Goal: Task Accomplishment & Management: Use online tool/utility

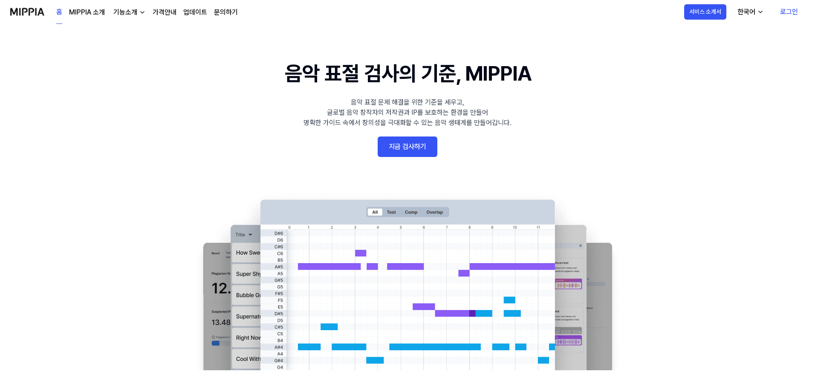
click at [407, 147] on link "지금 검사하기" at bounding box center [408, 146] width 60 height 20
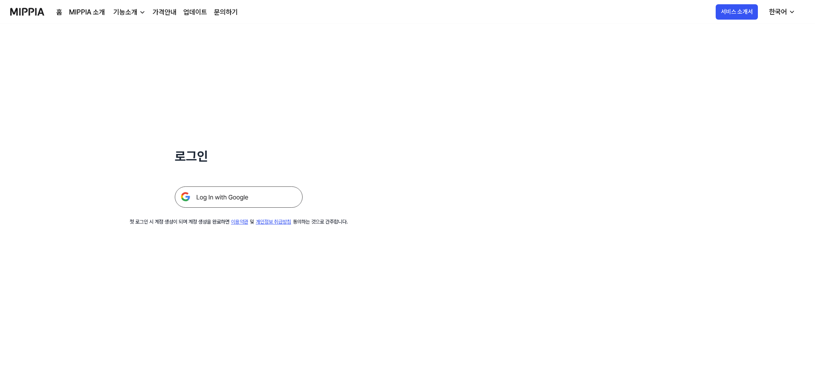
click at [245, 196] on img at bounding box center [239, 196] width 128 height 21
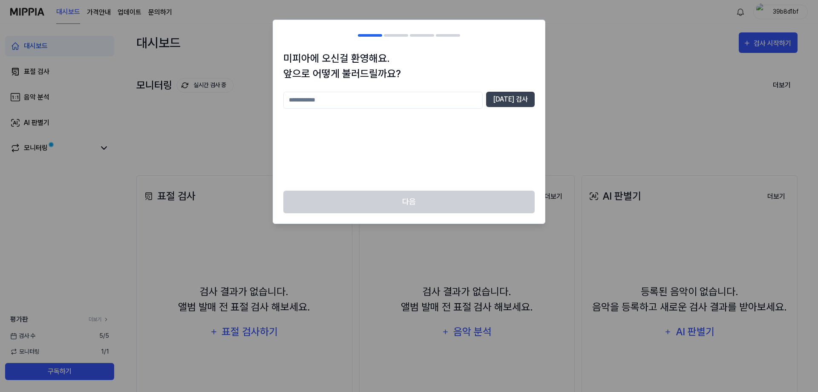
click at [387, 95] on input "text" at bounding box center [382, 100] width 199 height 17
click at [519, 98] on button "중복 검사" at bounding box center [510, 99] width 49 height 15
click at [377, 102] on input "**" at bounding box center [382, 100] width 199 height 17
type input "***"
click at [499, 95] on button "중복 검사" at bounding box center [510, 99] width 49 height 15
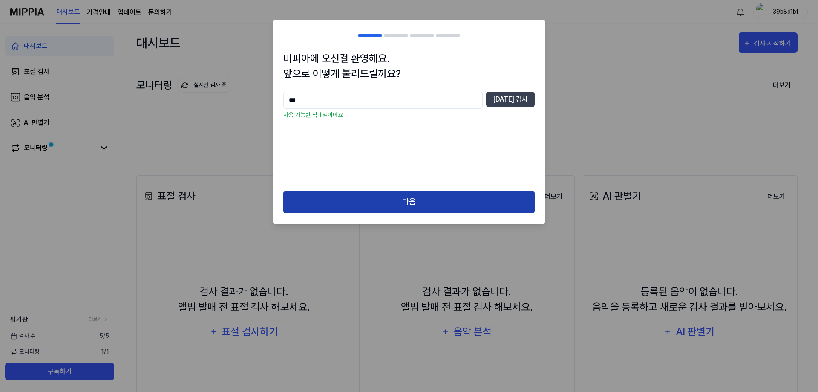
click at [418, 195] on button "다음" at bounding box center [408, 201] width 251 height 23
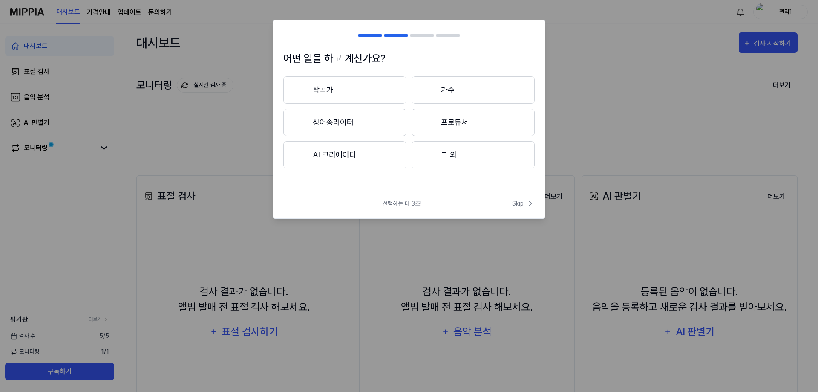
click at [515, 202] on span "Skip" at bounding box center [523, 203] width 23 height 9
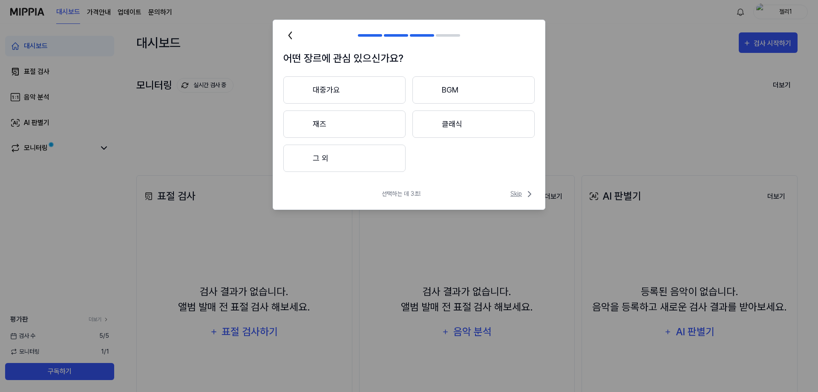
click at [517, 192] on span "Skip" at bounding box center [523, 194] width 24 height 10
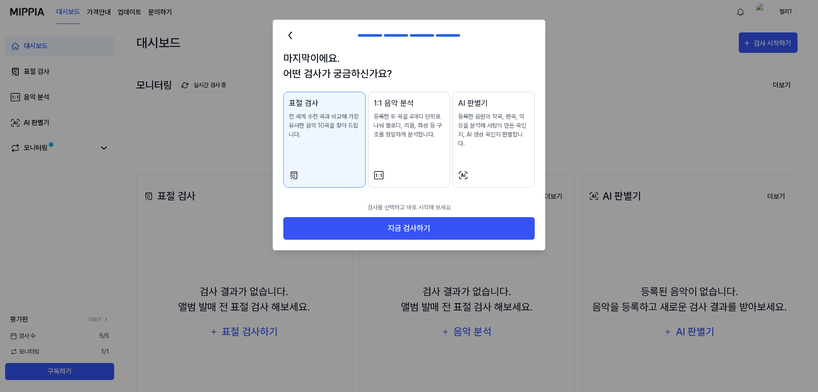
click at [289, 34] on icon at bounding box center [290, 35] width 3 height 7
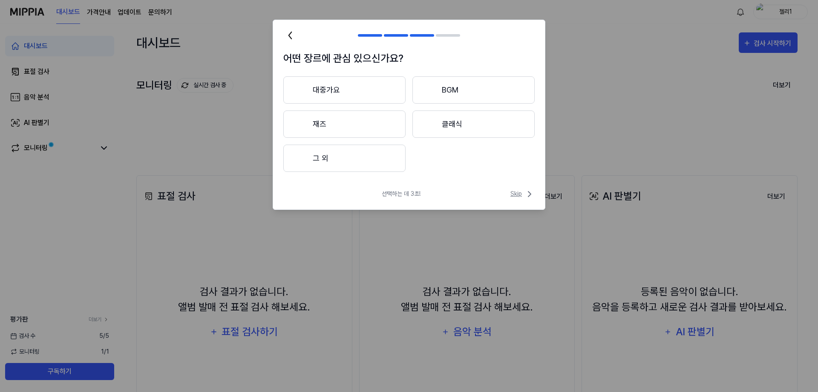
click at [521, 193] on span "Skip" at bounding box center [523, 194] width 24 height 10
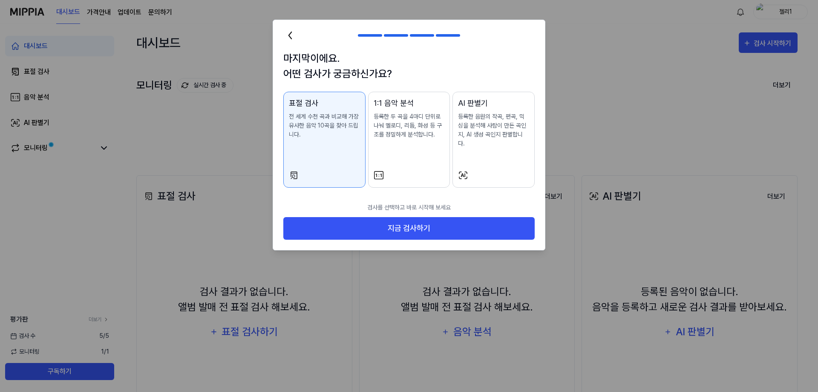
drag, startPoint x: 291, startPoint y: 42, endPoint x: 286, endPoint y: 29, distance: 13.5
click at [290, 40] on h2 at bounding box center [409, 35] width 272 height 31
click at [286, 29] on icon at bounding box center [290, 36] width 14 height 14
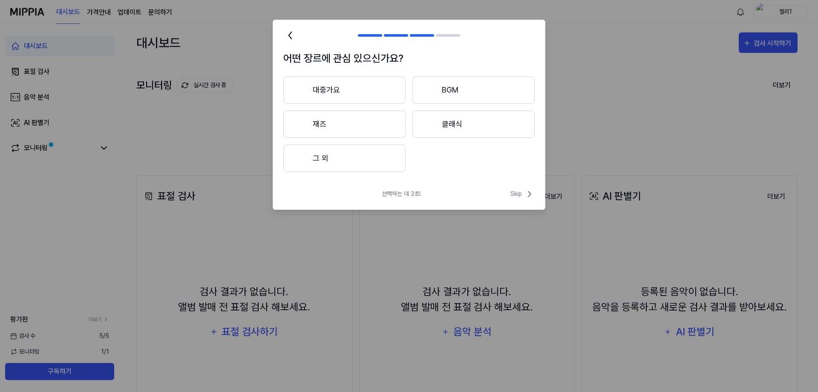
click at [291, 33] on icon at bounding box center [290, 35] width 3 height 7
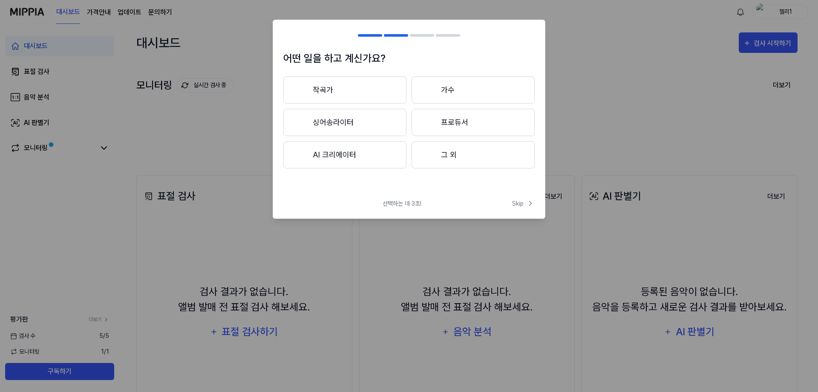
click at [480, 160] on button "그 외" at bounding box center [473, 154] width 123 height 27
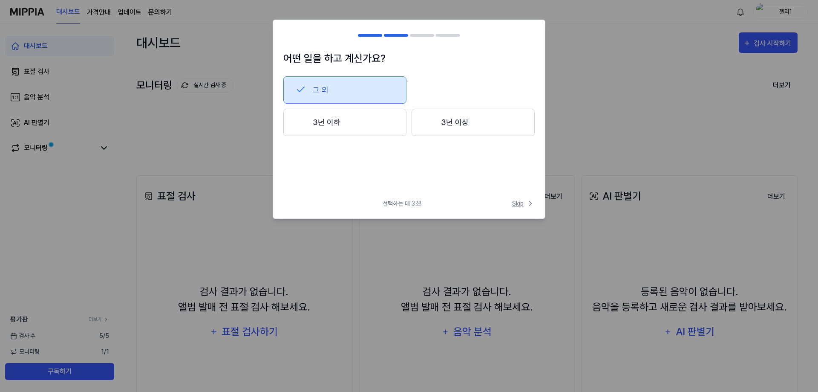
click at [511, 200] on button "Skip" at bounding box center [523, 203] width 24 height 9
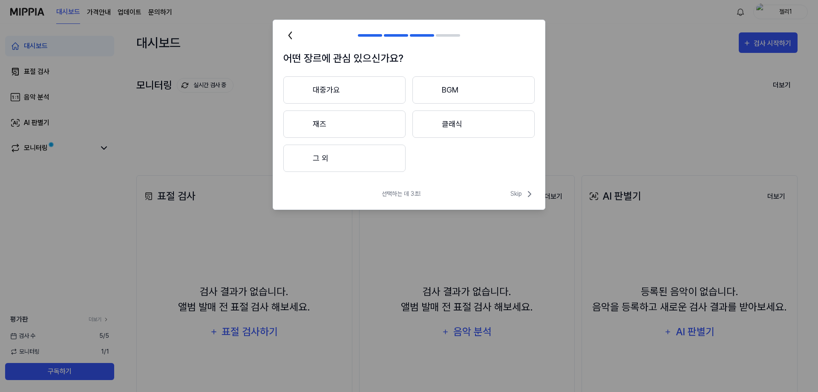
click at [355, 156] on button "그 외" at bounding box center [344, 157] width 122 height 27
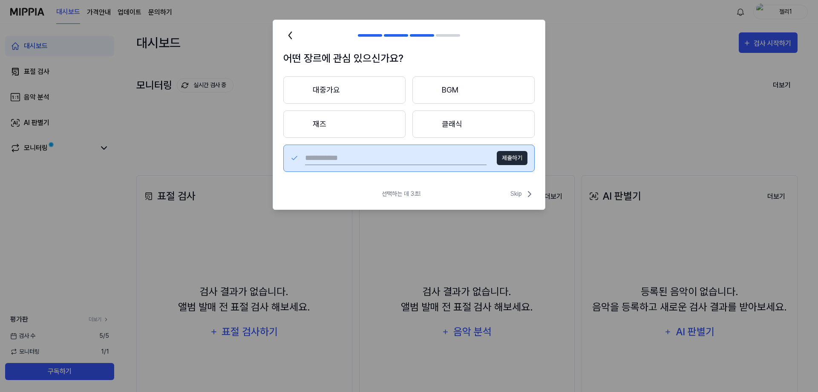
click at [361, 162] on input "text" at bounding box center [396, 158] width 182 height 14
type input "***"
click at [518, 163] on button "제출하기" at bounding box center [512, 158] width 31 height 14
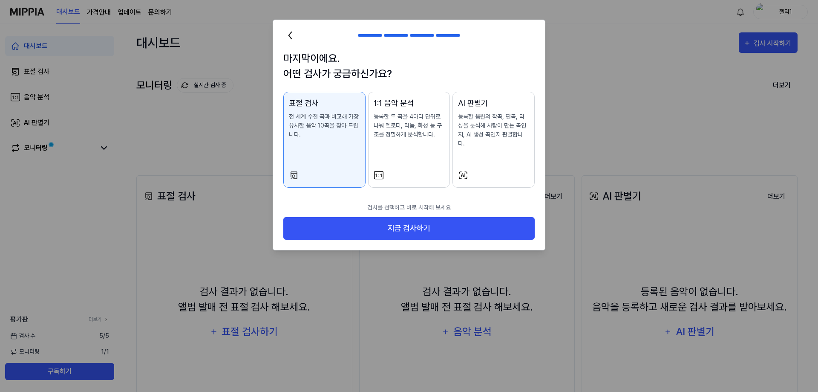
click at [321, 127] on p "전 세계 수천 곡과 비교해 가장 유사한 음악 10곡을 찾아 드립니다." at bounding box center [324, 125] width 71 height 27
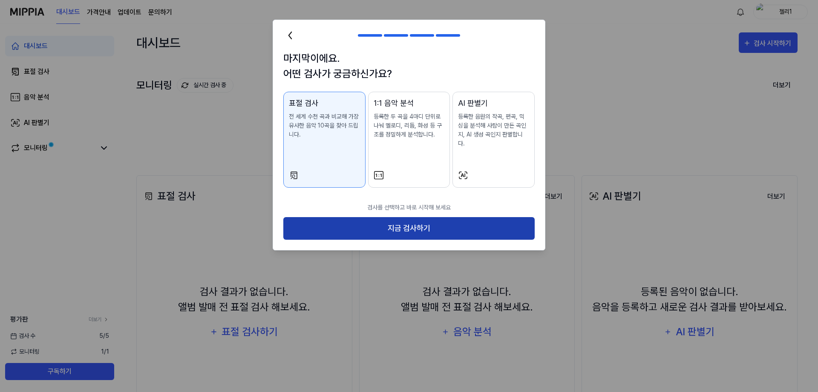
click at [378, 217] on button "지금 검사하기" at bounding box center [408, 228] width 251 height 23
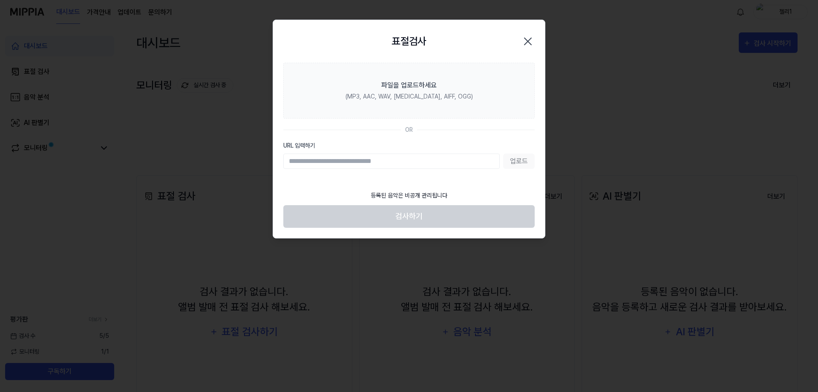
click at [524, 160] on div "업로드" at bounding box center [408, 160] width 251 height 15
click at [335, 157] on input "URL 입력하기" at bounding box center [391, 160] width 216 height 15
click at [406, 160] on input "URL 입력하기" at bounding box center [391, 160] width 216 height 15
paste input "**********"
type input "**********"
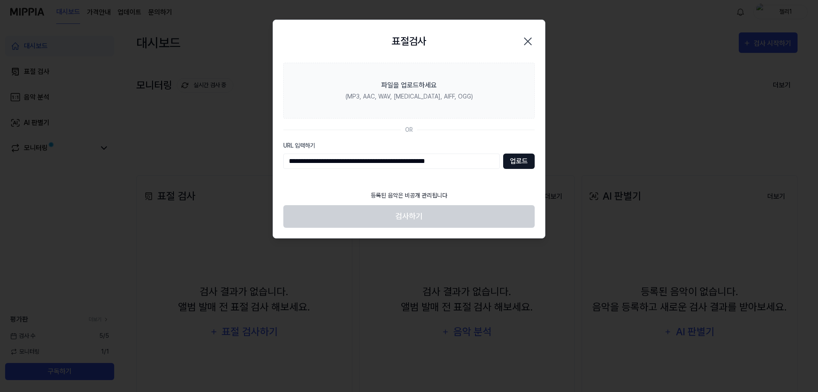
click at [510, 164] on button "업로드" at bounding box center [519, 160] width 32 height 15
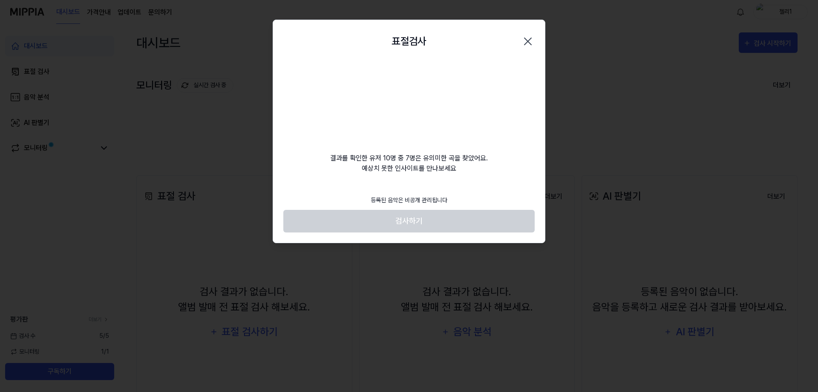
click at [387, 124] on video at bounding box center [409, 104] width 82 height 82
click at [530, 42] on icon "button" at bounding box center [528, 42] width 14 height 14
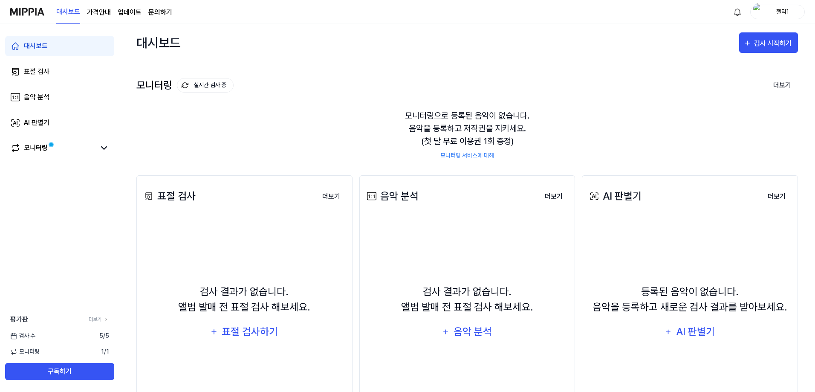
click at [435, 260] on div "검사 결과가 없습니다. 앨범 발매 전 표절 검사 해보세요. 음악 분석" at bounding box center [467, 313] width 205 height 182
click at [460, 326] on div "음악 분석" at bounding box center [472, 331] width 40 height 16
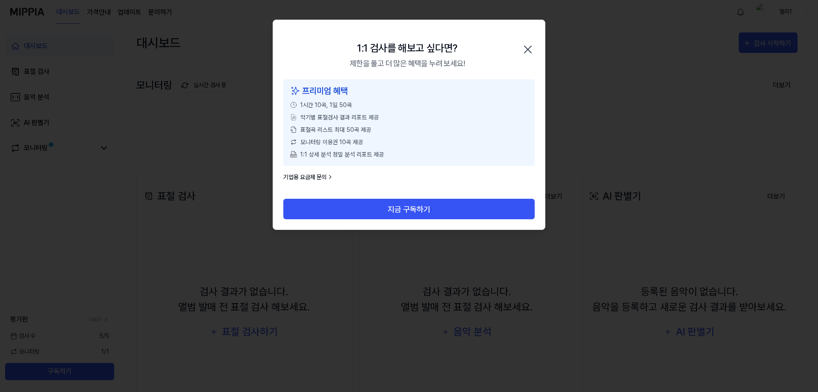
click at [527, 48] on icon "button" at bounding box center [528, 50] width 14 height 14
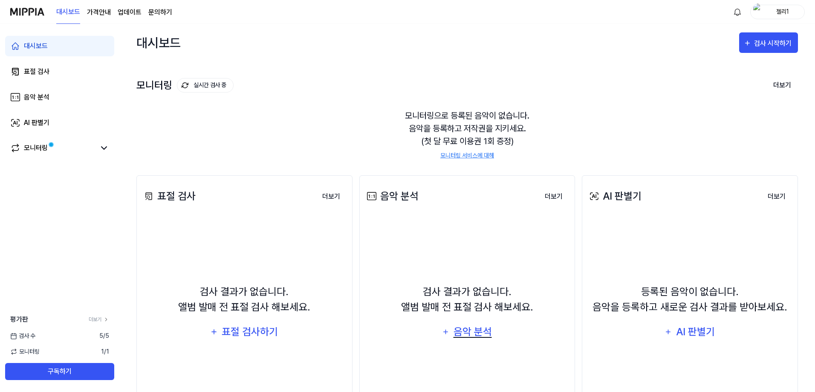
click at [457, 331] on div "음악 분석" at bounding box center [472, 331] width 40 height 16
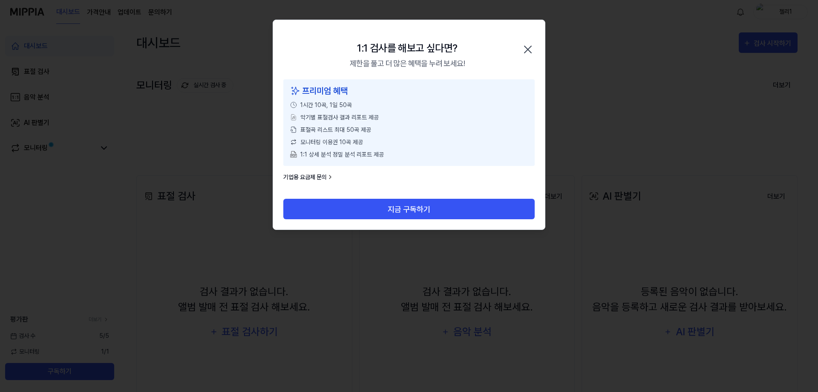
click at [532, 52] on icon "button" at bounding box center [528, 50] width 14 height 14
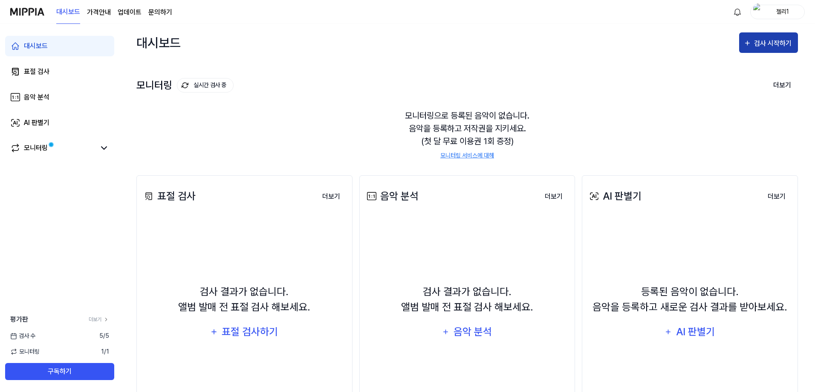
click at [753, 46] on div "검사 시작하기" at bounding box center [768, 43] width 50 height 11
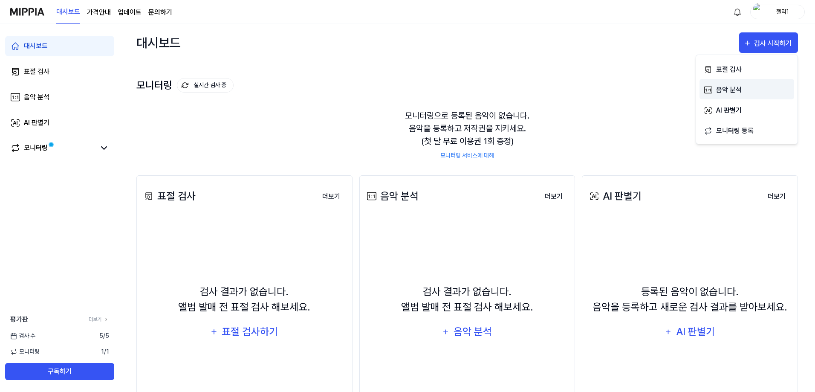
click at [745, 90] on div "음악 분석" at bounding box center [753, 89] width 74 height 11
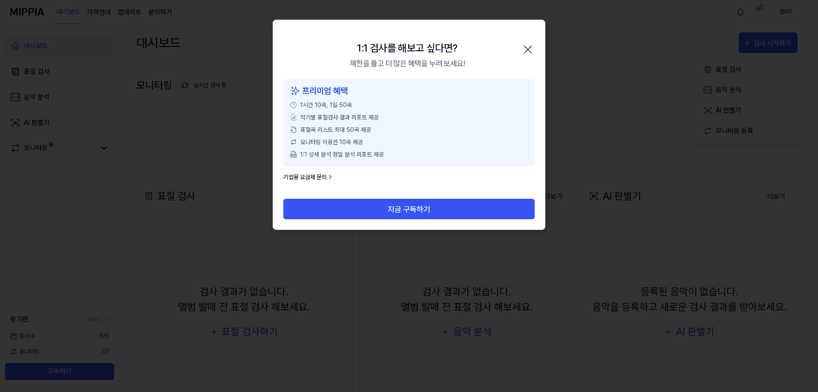
click at [526, 50] on icon "button" at bounding box center [528, 50] width 14 height 14
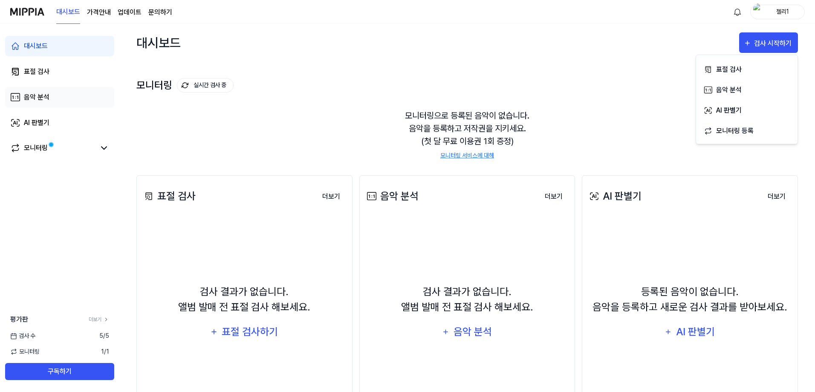
click at [40, 96] on div "음악 분석" at bounding box center [37, 97] width 26 height 10
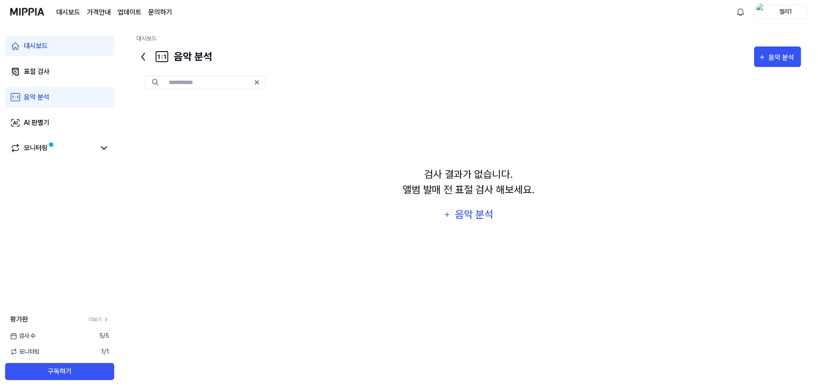
click at [182, 82] on input "text" at bounding box center [209, 82] width 81 height 8
click at [46, 50] on div "대시보드" at bounding box center [36, 46] width 24 height 10
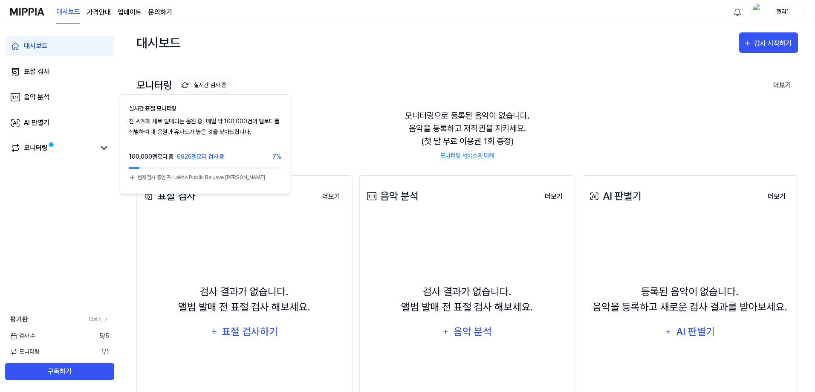
click at [192, 88] on button "실시간 검사 중" at bounding box center [205, 85] width 57 height 14
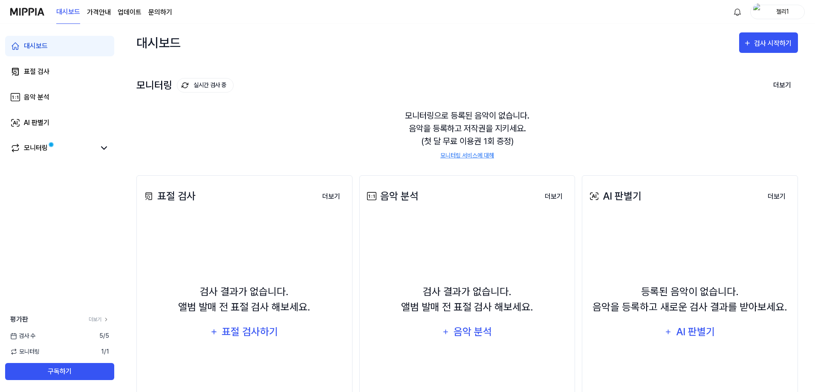
click at [157, 86] on div "모니터링 실시간 검사 중" at bounding box center [184, 85] width 97 height 14
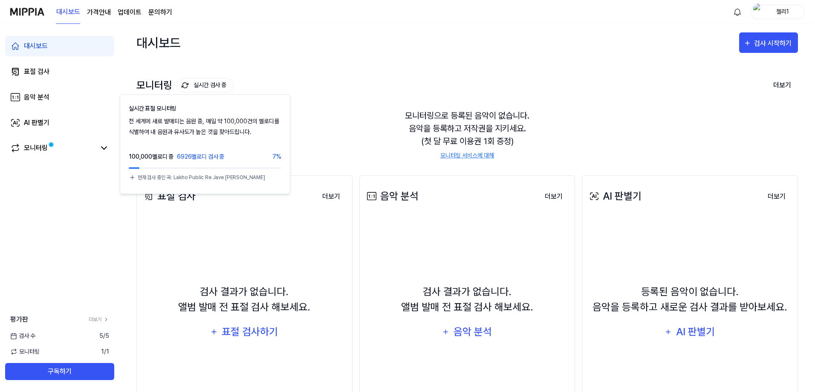
click at [209, 85] on button "실시간 검사 중" at bounding box center [205, 85] width 57 height 14
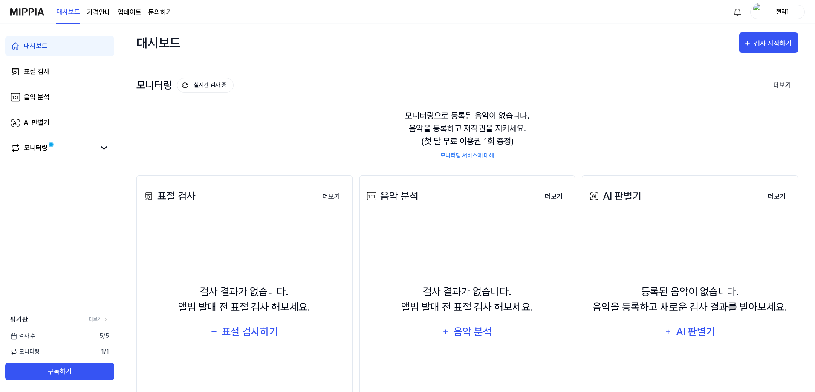
click at [209, 85] on button "실시간 검사 중" at bounding box center [205, 85] width 57 height 14
click at [164, 84] on div "모니터링 실시간 검사 중" at bounding box center [184, 85] width 97 height 14
click at [97, 320] on link "더보기" at bounding box center [99, 319] width 20 height 8
click at [773, 12] on div "젤리1" at bounding box center [782, 11] width 33 height 9
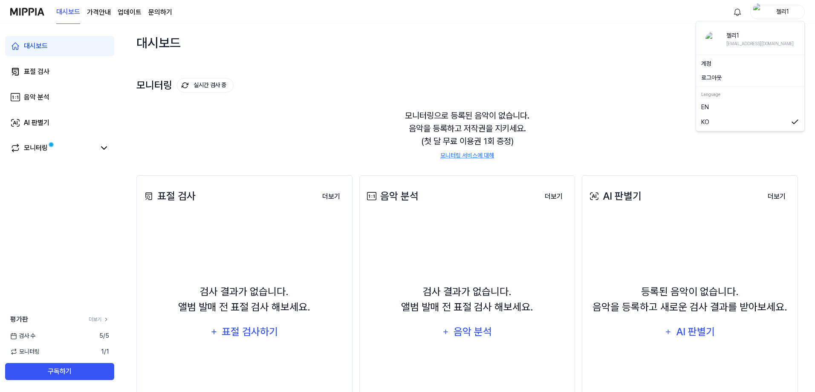
click at [723, 81] on button "로그아웃" at bounding box center [750, 77] width 98 height 9
